Goal: Task Accomplishment & Management: Complete application form

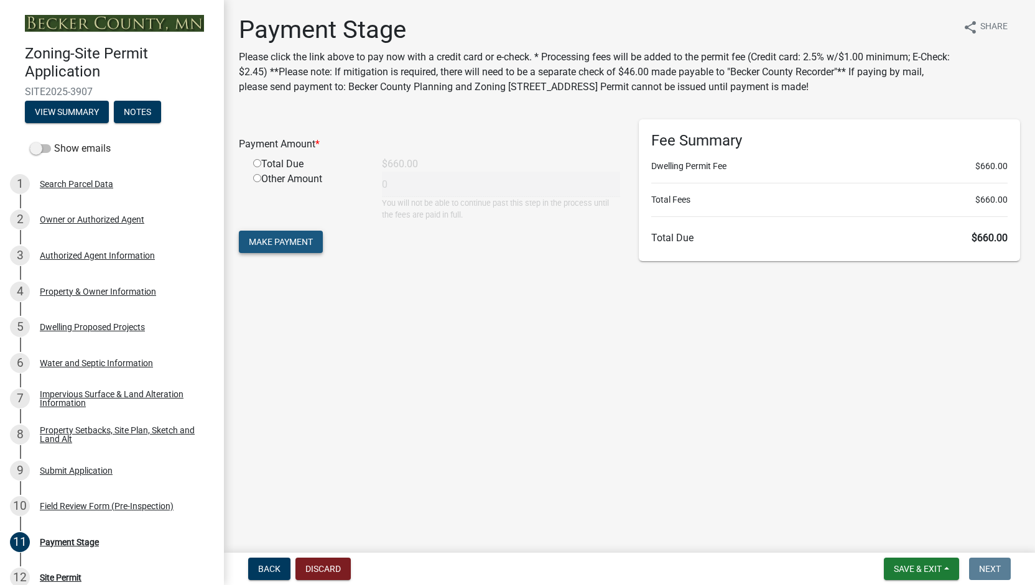
click at [289, 238] on span "Make Payment" at bounding box center [281, 242] width 64 height 10
click at [256, 179] on input "radio" at bounding box center [257, 178] width 8 height 8
radio input "true"
type input "660"
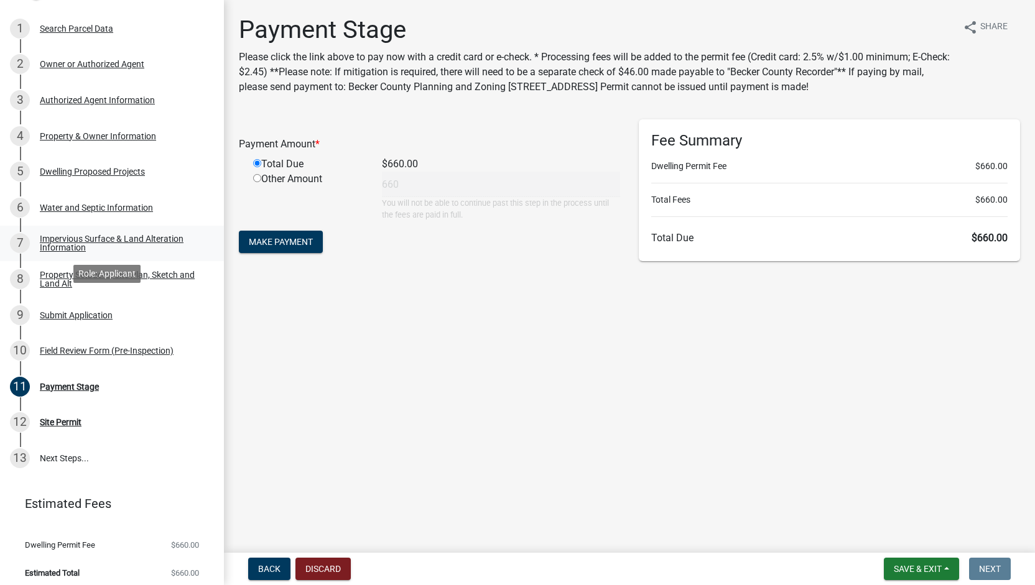
scroll to position [162, 0]
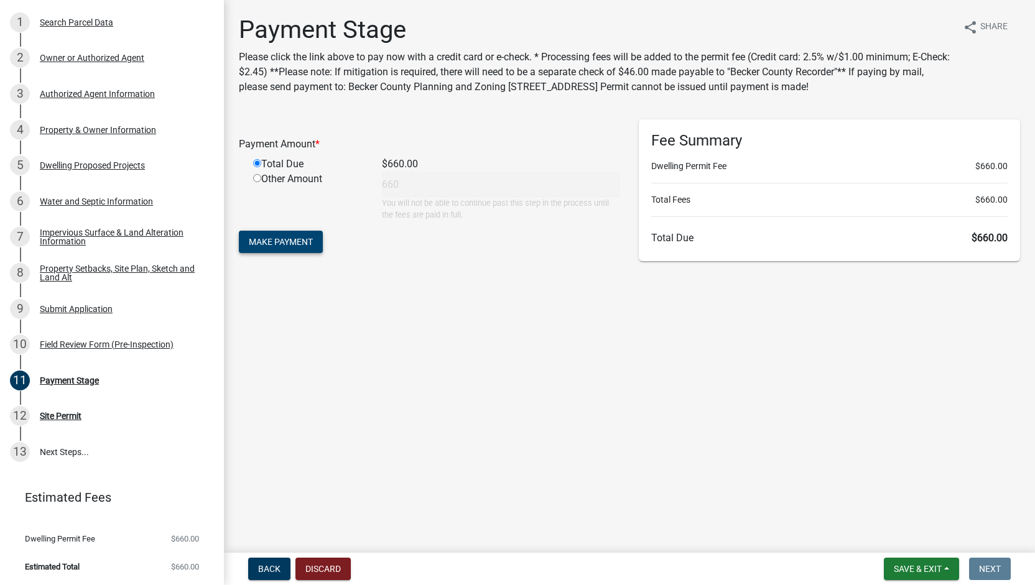
click at [290, 244] on span "Make Payment" at bounding box center [281, 242] width 64 height 10
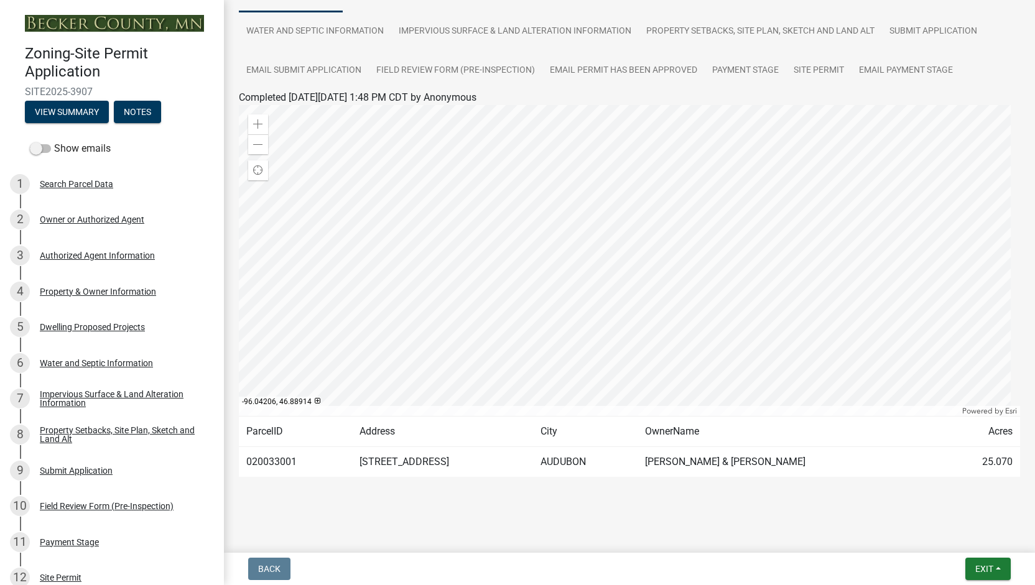
scroll to position [124, 0]
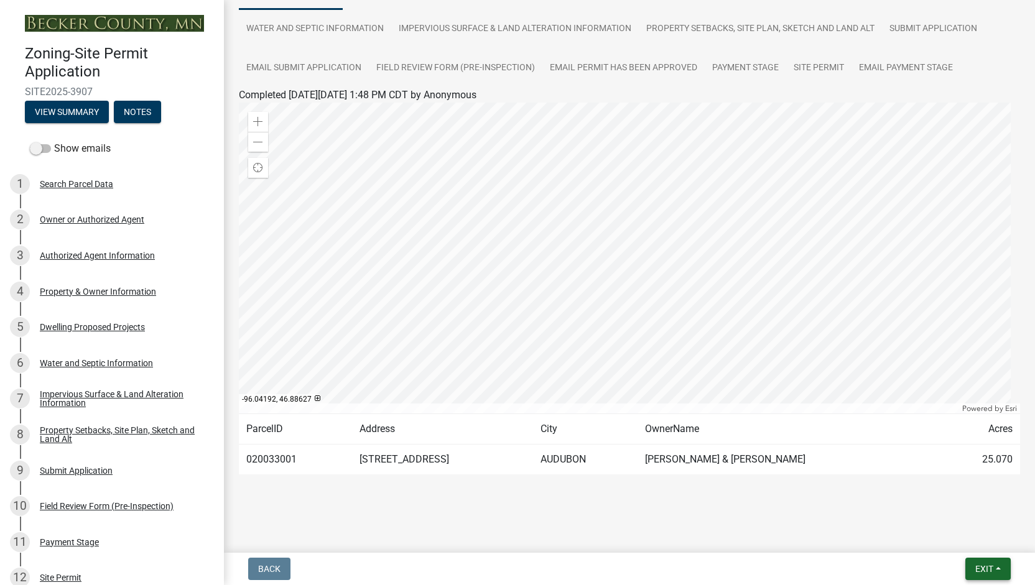
click at [985, 571] on span "Exit" at bounding box center [984, 569] width 18 height 10
click at [969, 542] on button "Save & Exit" at bounding box center [962, 537] width 100 height 30
